Goal: Task Accomplishment & Management: Complete application form

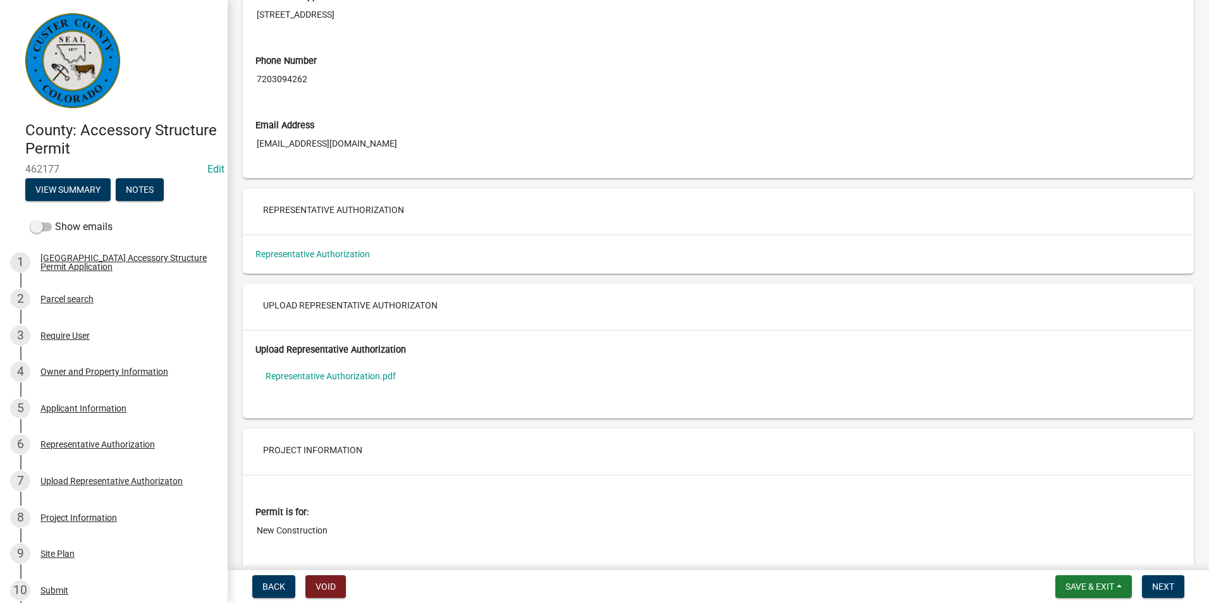
scroll to position [2150, 0]
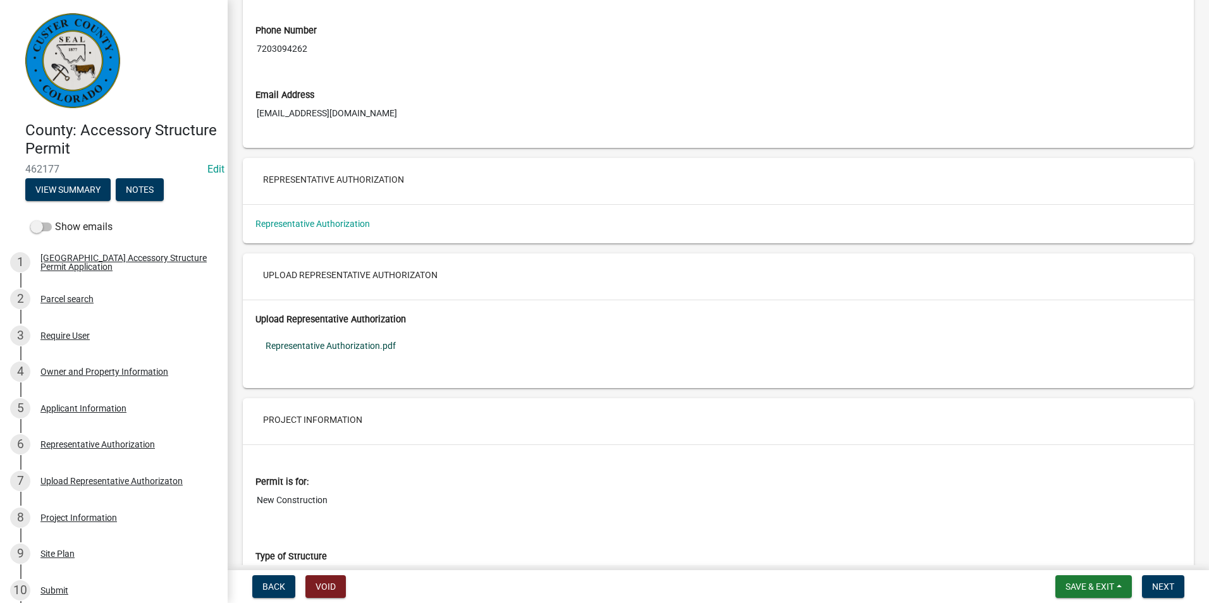
click at [326, 349] on link "Representative Authorization.pdf" at bounding box center [719, 345] width 926 height 29
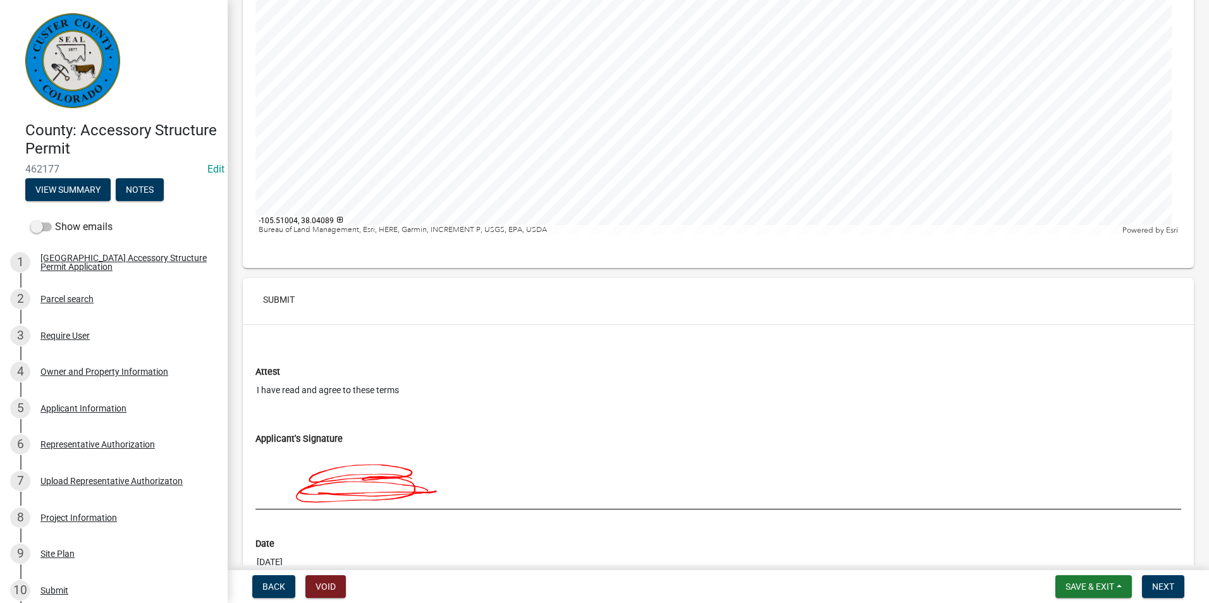
scroll to position [4852, 0]
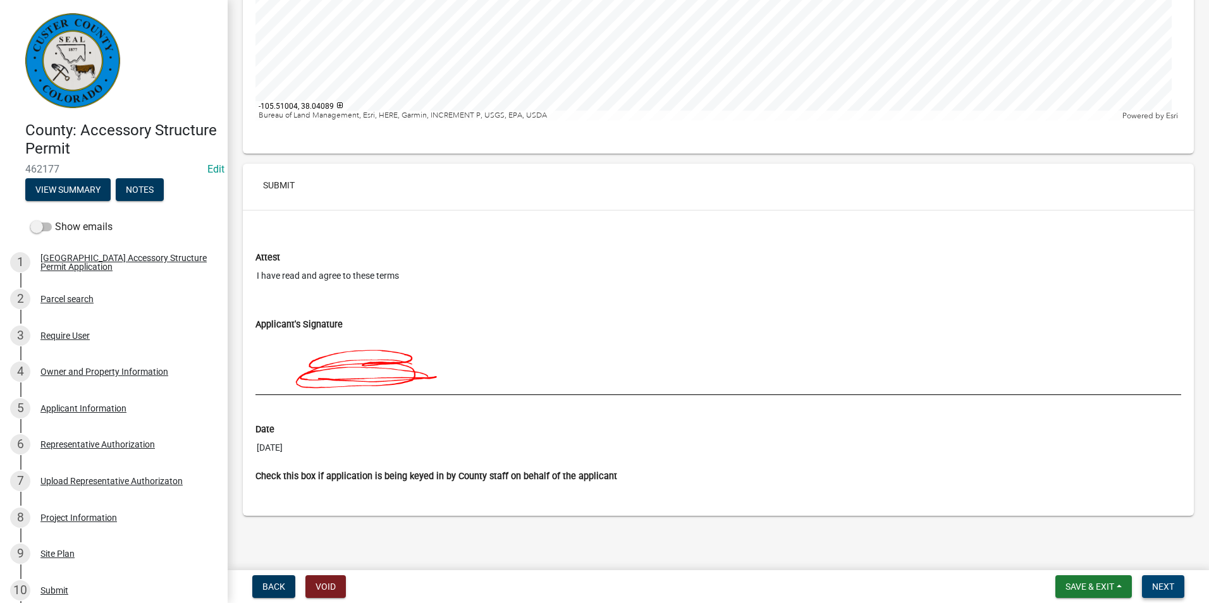
click at [1167, 588] on span "Next" at bounding box center [1163, 587] width 22 height 10
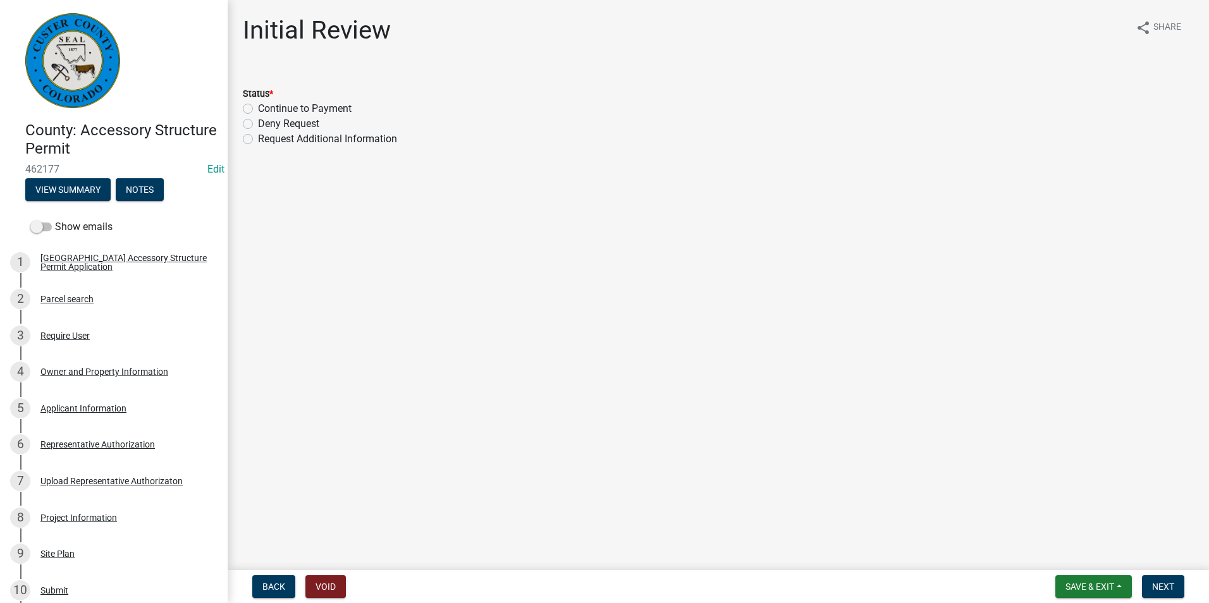
click at [258, 106] on label "Continue to Payment" at bounding box center [305, 108] width 94 height 15
click at [258, 106] on input "Continue to Payment" at bounding box center [262, 105] width 8 height 8
radio input "true"
click at [1156, 582] on span "Next" at bounding box center [1163, 587] width 22 height 10
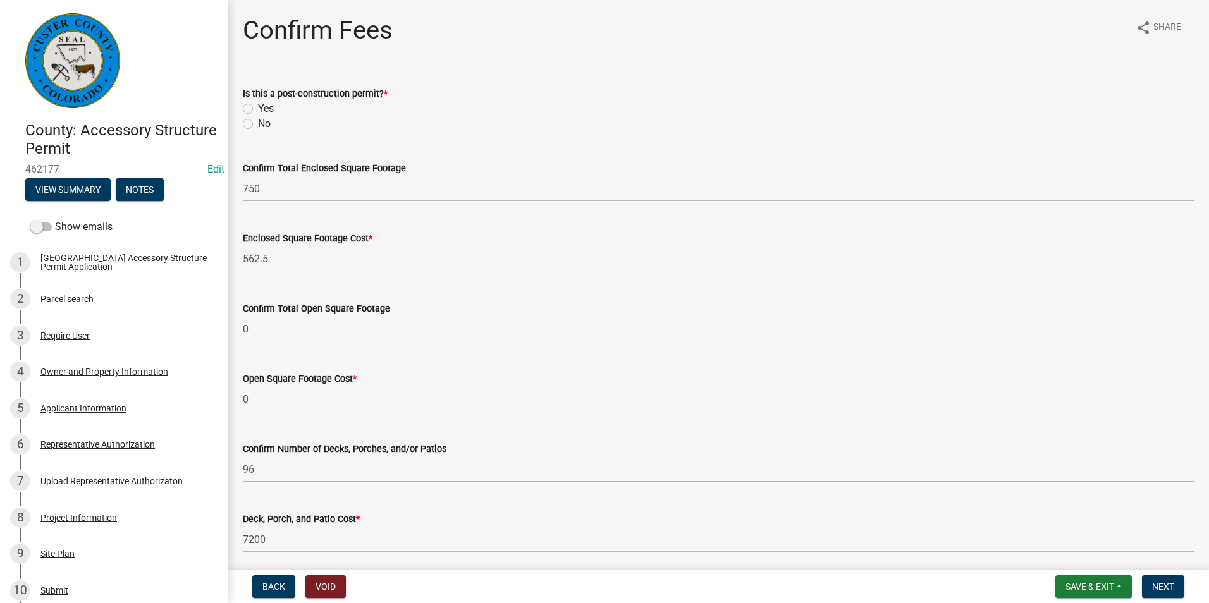
click at [258, 123] on label "No" at bounding box center [264, 123] width 13 height 15
click at [258, 123] on input "No" at bounding box center [262, 120] width 8 height 8
radio input "true"
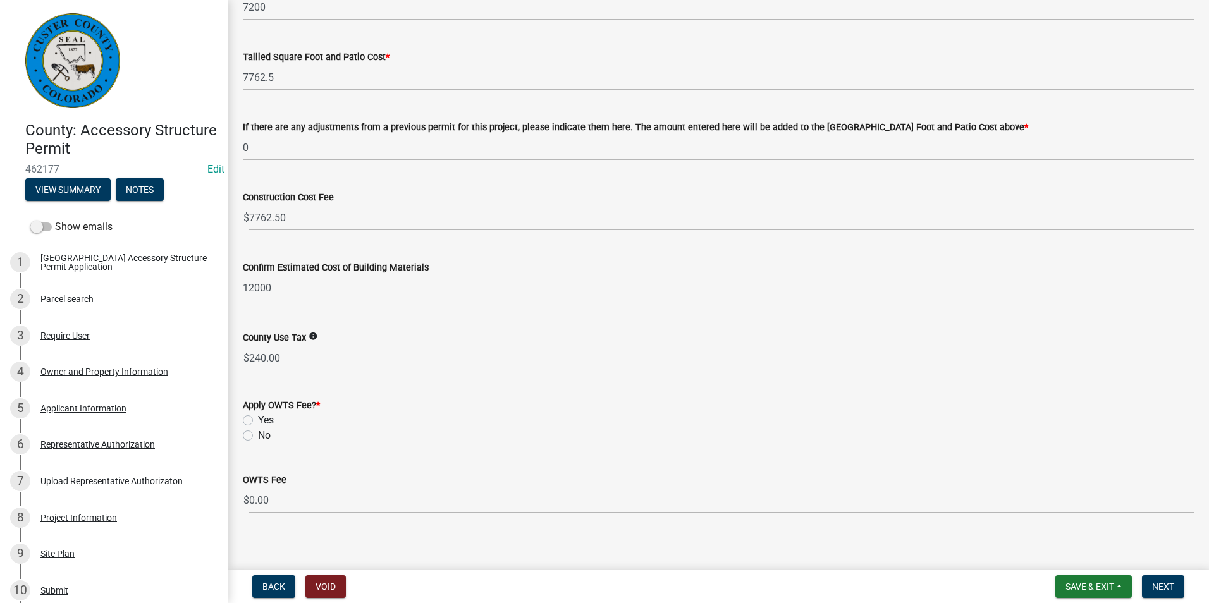
scroll to position [541, 0]
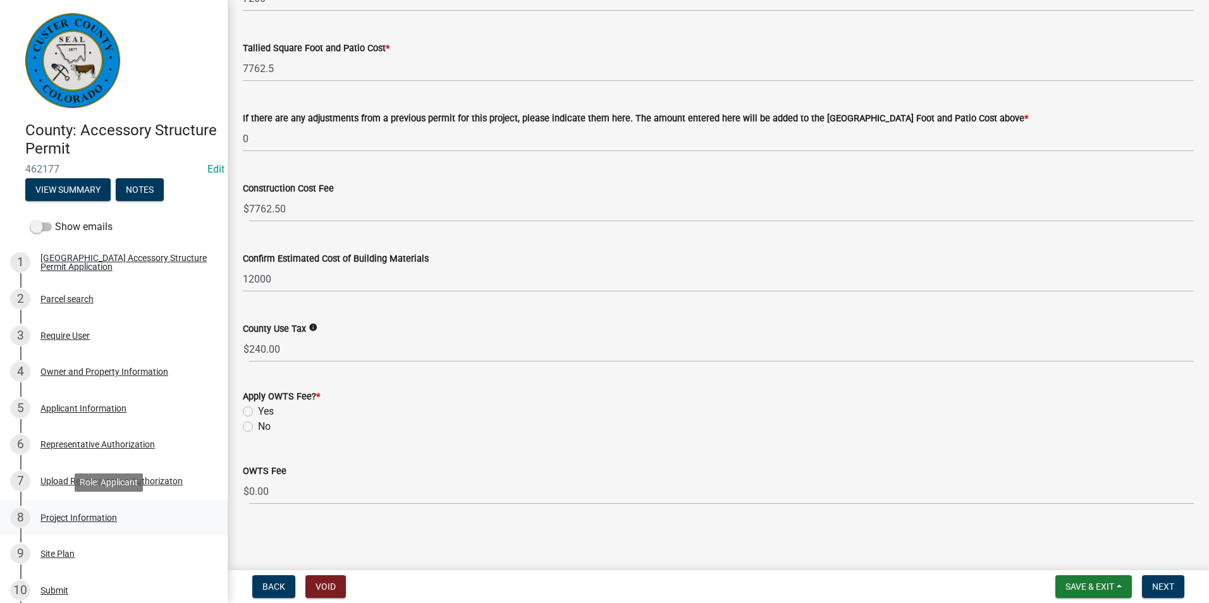
click at [54, 514] on div "Project Information" at bounding box center [78, 518] width 77 height 9
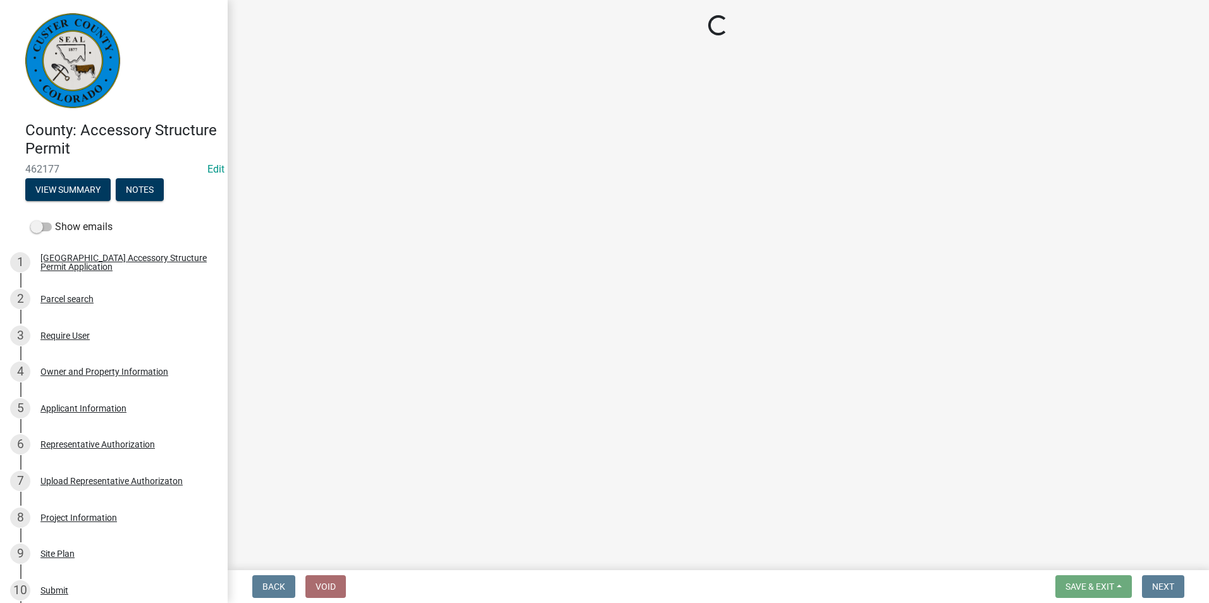
select select "CO"
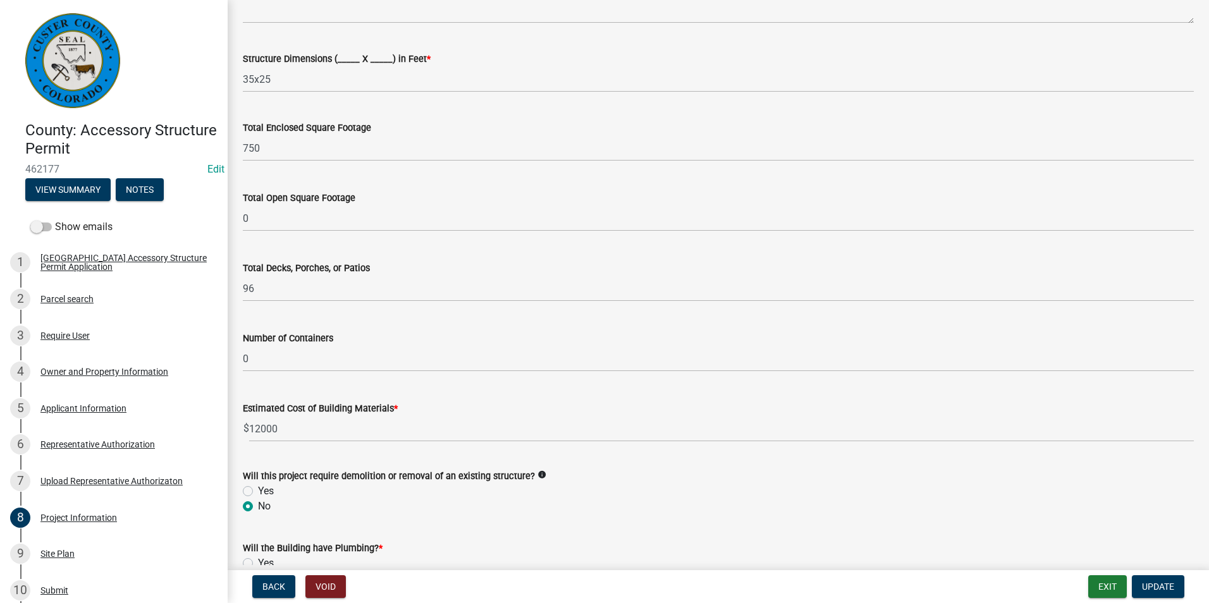
scroll to position [379, 0]
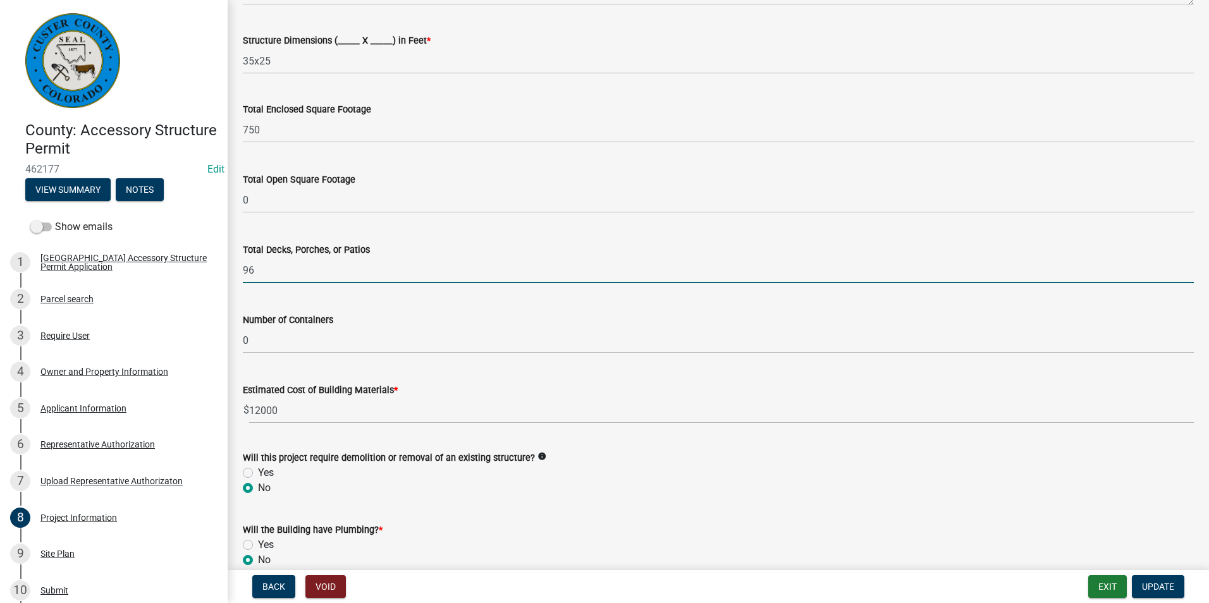
click at [297, 283] on input "96" at bounding box center [718, 270] width 951 height 26
type input "9"
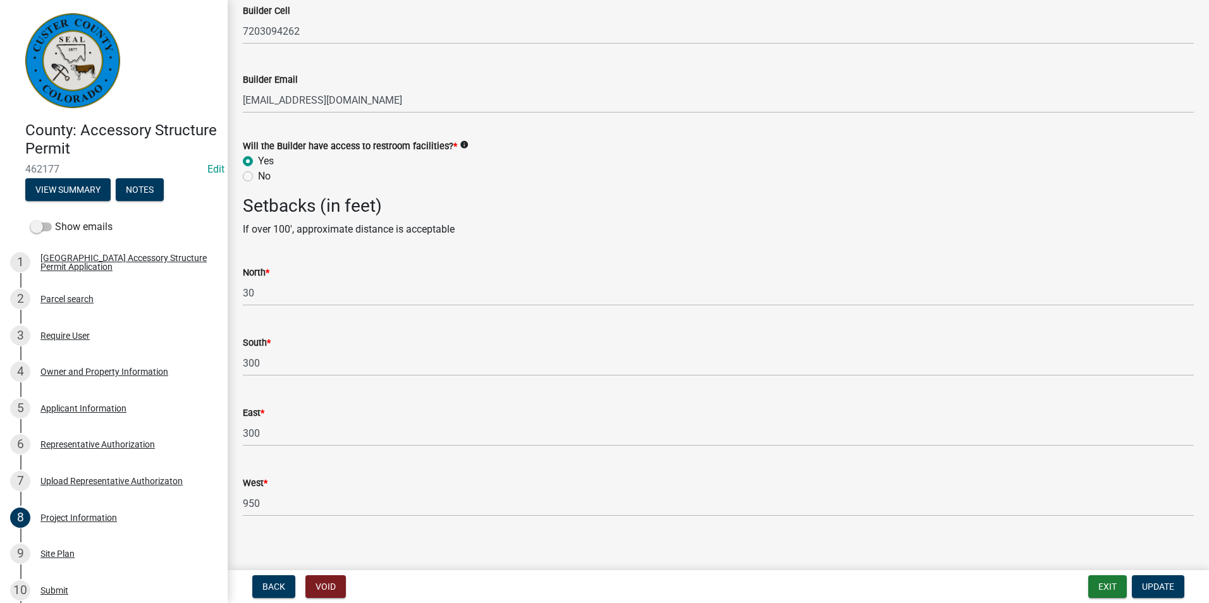
scroll to position [1660, 0]
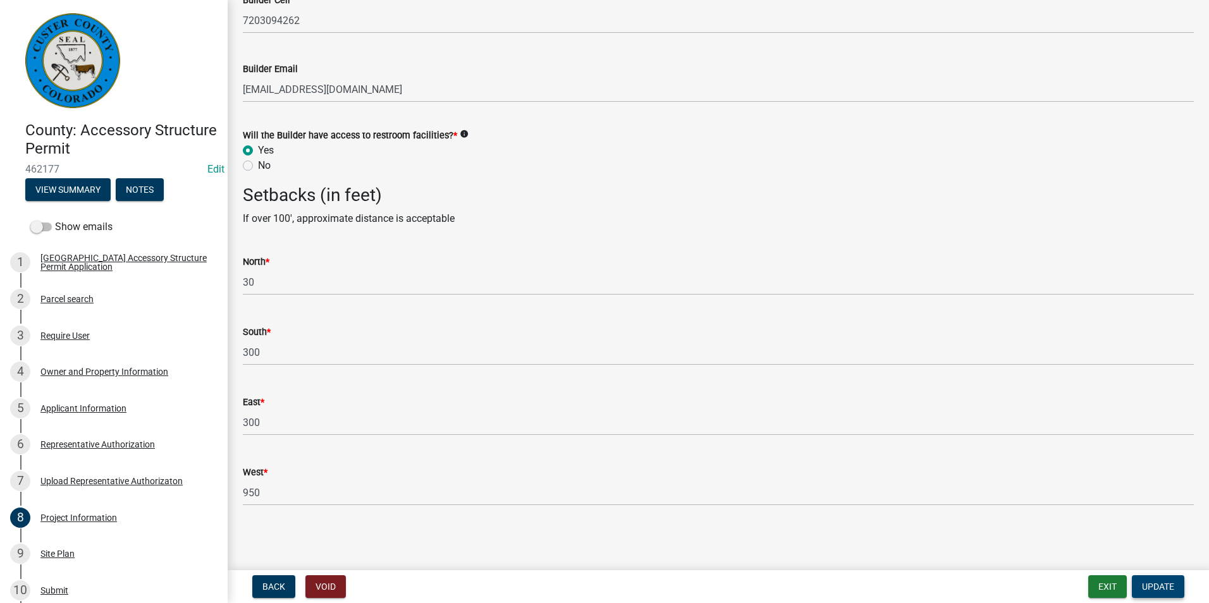
type input "1"
click at [1162, 589] on span "Update" at bounding box center [1158, 587] width 32 height 10
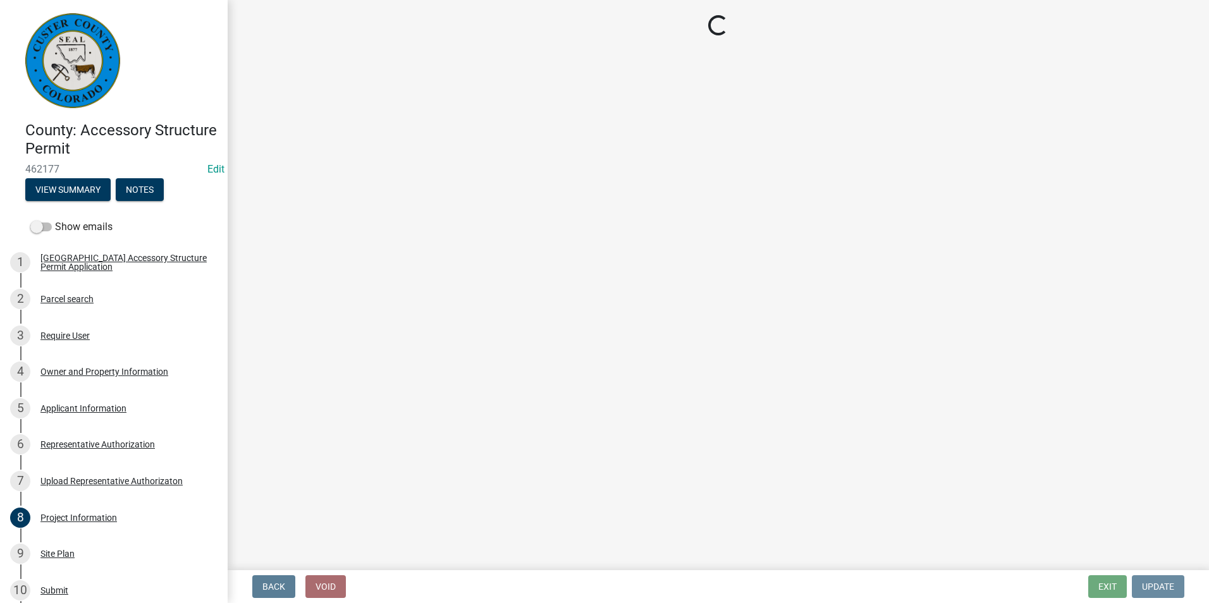
scroll to position [0, 0]
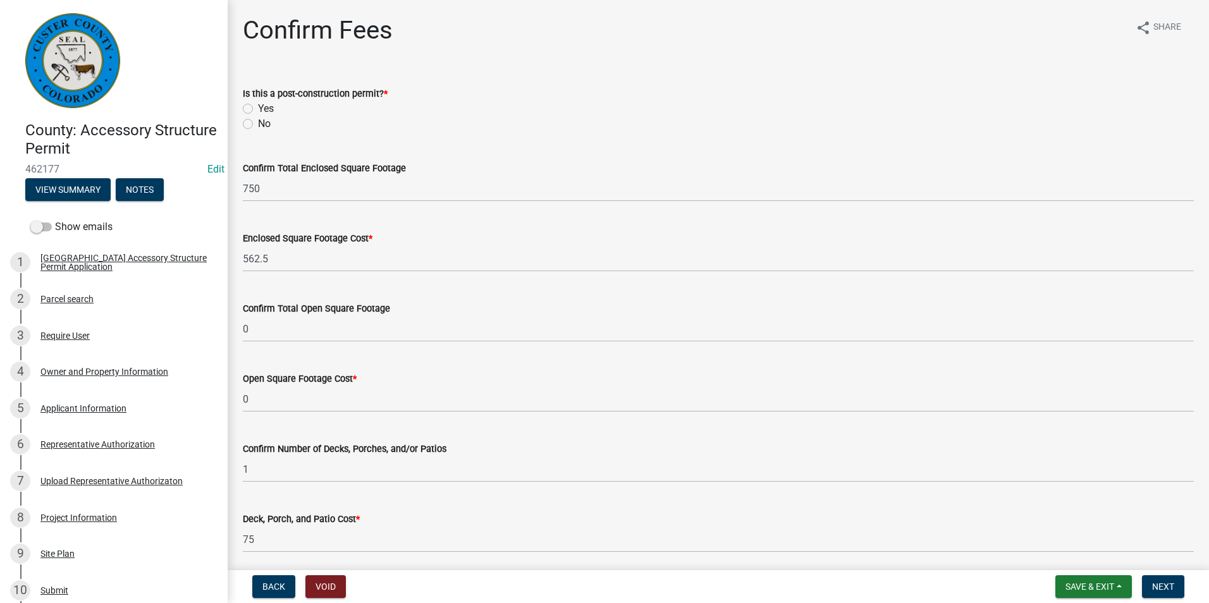
click at [258, 125] on label "No" at bounding box center [264, 123] width 13 height 15
click at [258, 125] on input "No" at bounding box center [262, 120] width 8 height 8
radio input "true"
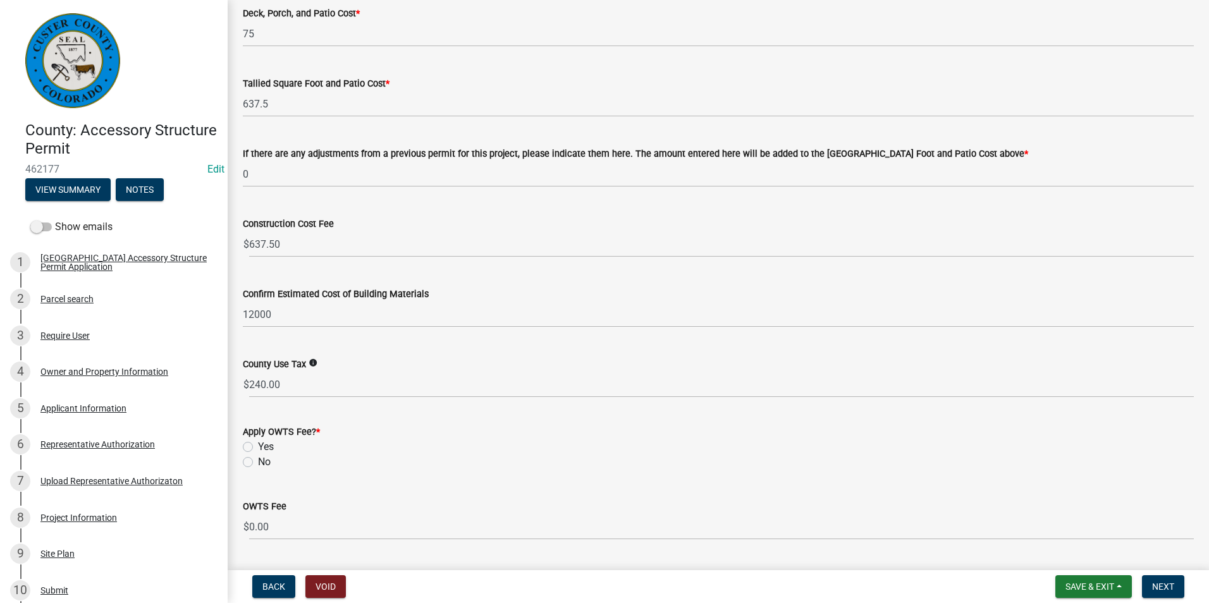
scroll to position [541, 0]
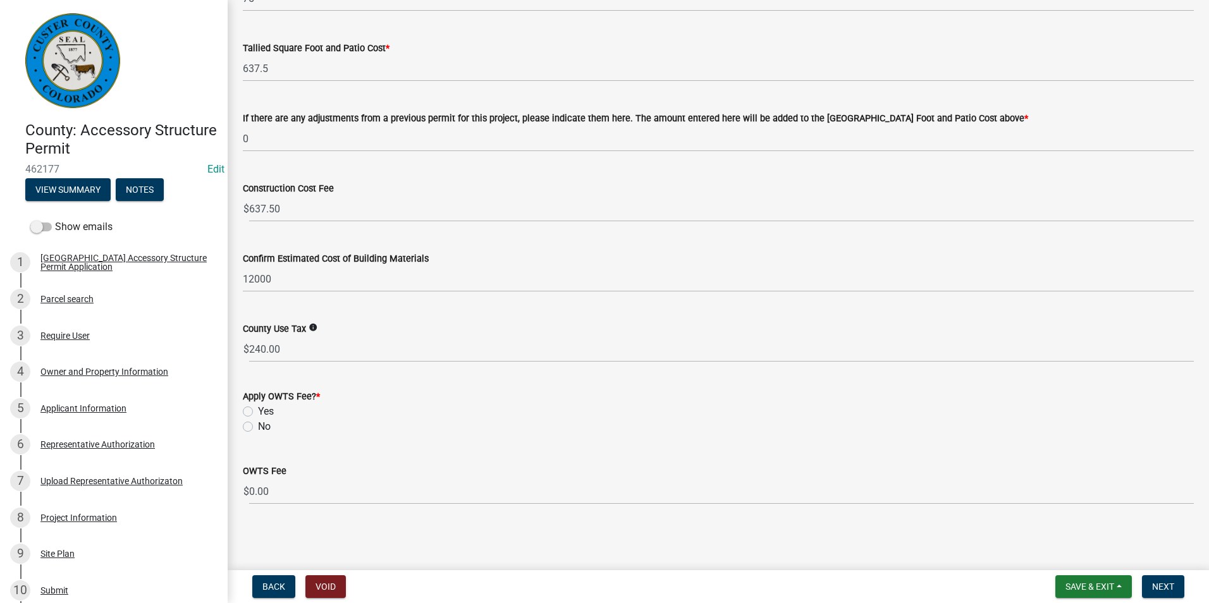
drag, startPoint x: 433, startPoint y: 342, endPoint x: 746, endPoint y: 581, distance: 394.1
click at [746, 581] on div "Back Void Save & Exit Save Save & Exit Next" at bounding box center [718, 587] width 961 height 23
click at [258, 428] on label "No" at bounding box center [264, 426] width 13 height 15
click at [258, 428] on input "No" at bounding box center [262, 423] width 8 height 8
radio input "true"
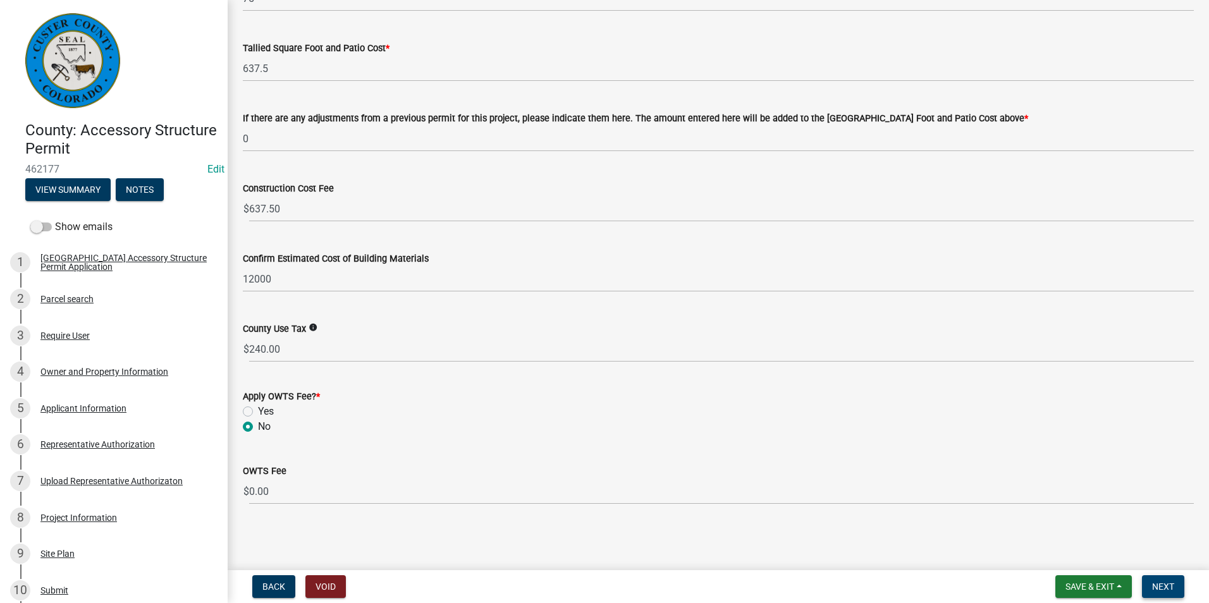
click at [1174, 584] on span "Next" at bounding box center [1163, 587] width 22 height 10
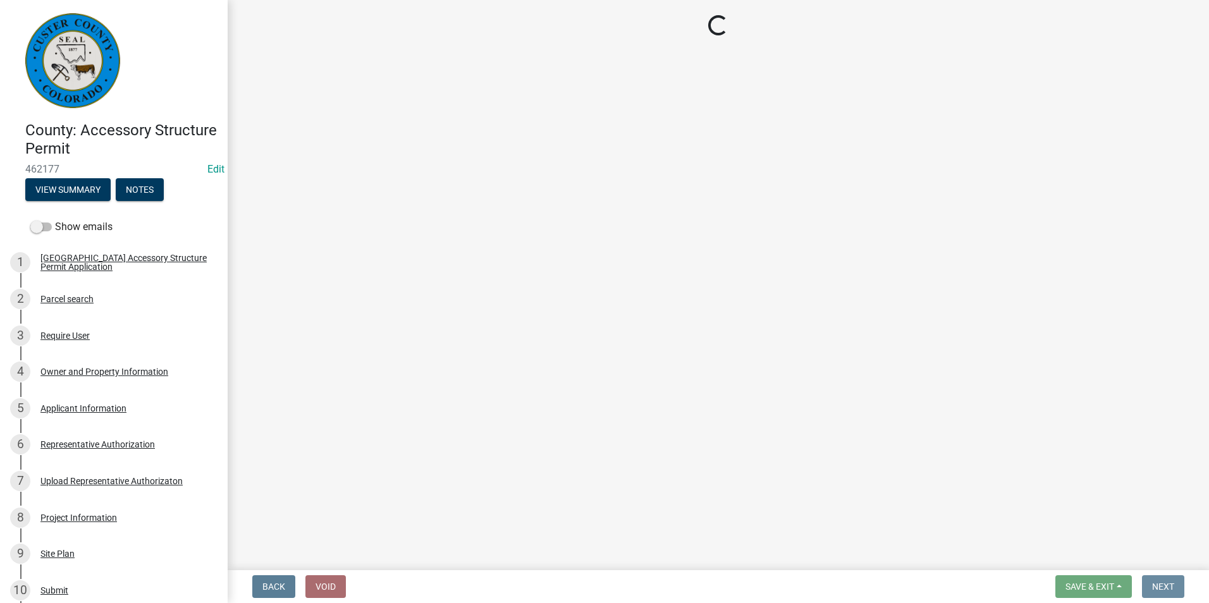
scroll to position [0, 0]
select select "3: 3"
